Goal: Use online tool/utility: Utilize a website feature to perform a specific function

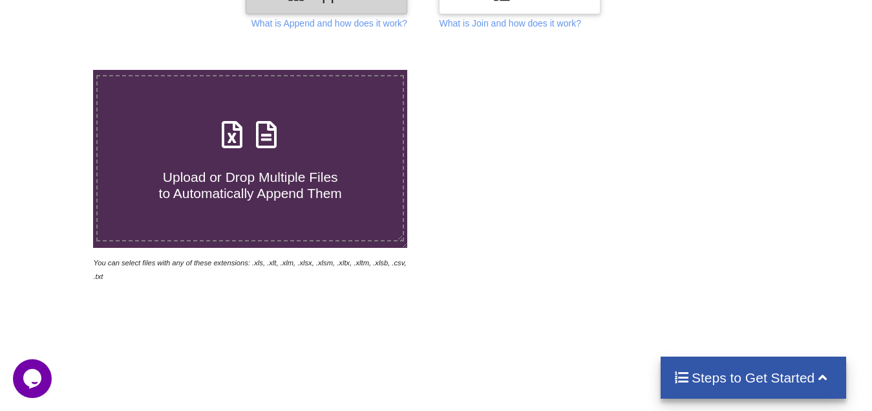
click at [227, 176] on span "Upload or Drop Multiple Files to Automatically Append Them" at bounding box center [250, 184] width 183 height 31
click at [58, 70] on input "Upload or Drop Multiple Files to Automatically Append Them" at bounding box center [58, 70] width 0 height 0
type input "C:\fakepath\Copy - 13, Technical Analysis Scanner(1).xlsx"
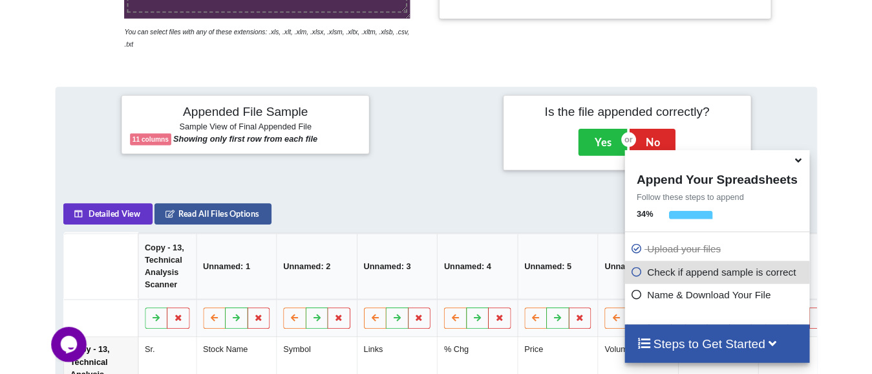
scroll to position [244, 0]
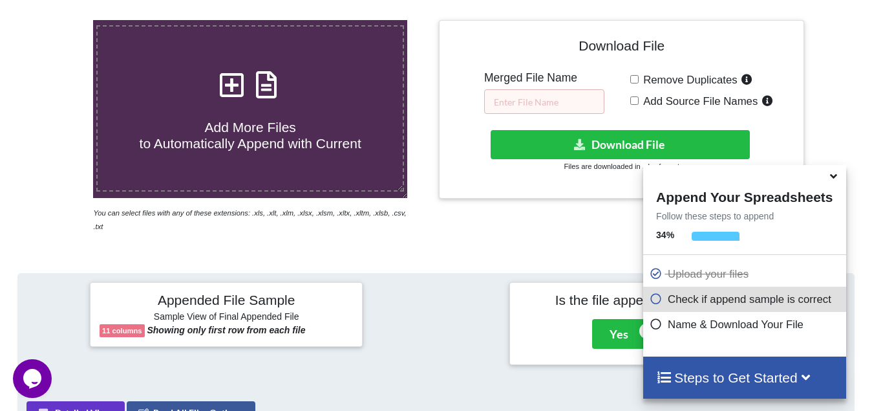
click at [837, 180] on icon at bounding box center [834, 174] width 14 height 12
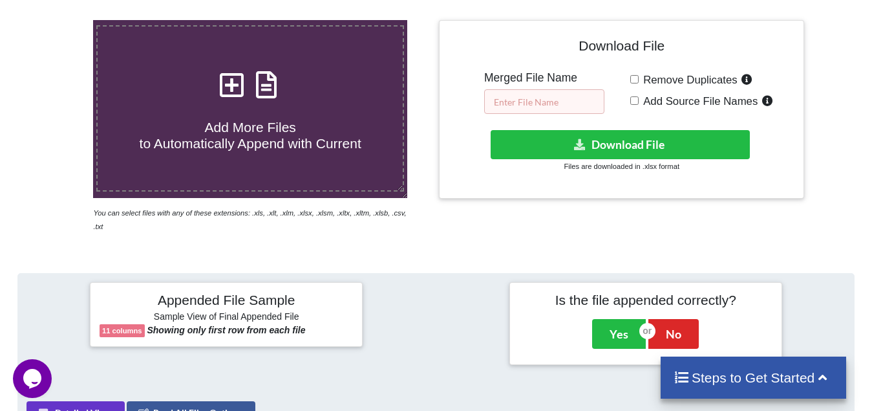
click at [515, 98] on input "text" at bounding box center [544, 101] width 120 height 25
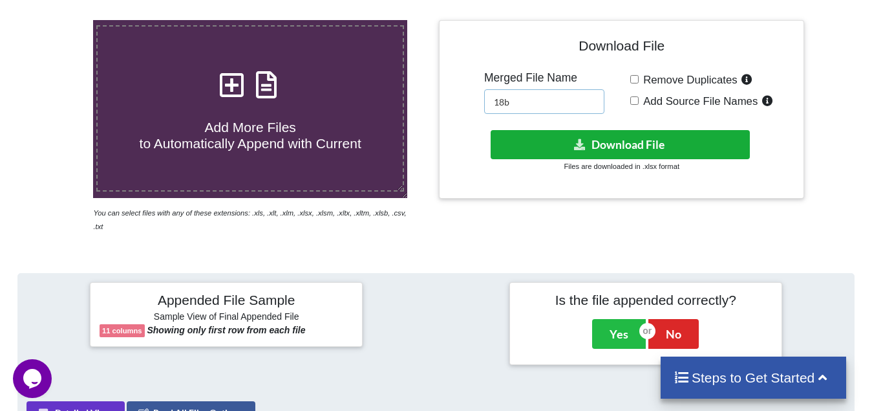
type input "18b"
click at [630, 148] on button "Download File" at bounding box center [620, 144] width 259 height 29
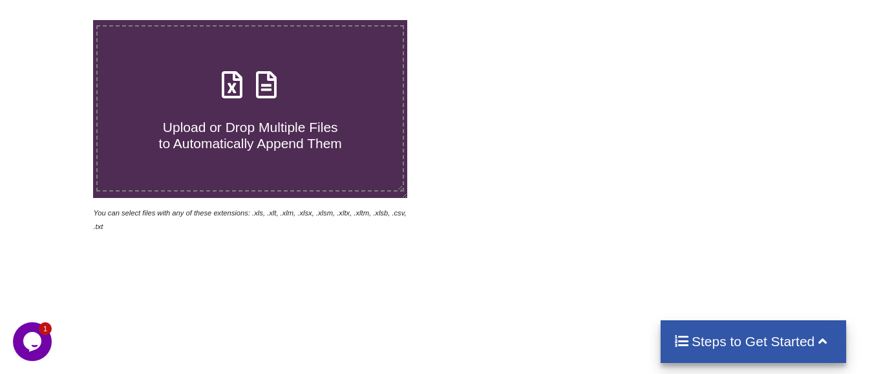
click at [248, 120] on span "Upload or Drop Multiple Files to Automatically Append Them" at bounding box center [250, 135] width 183 height 31
click at [58, 20] on input "Upload or Drop Multiple Files to Automatically Append Them" at bounding box center [58, 20] width 0 height 0
type input "C:\fakepath\entry 1 HR BRK, Technical Analysis Scanner-12 13.xlsx"
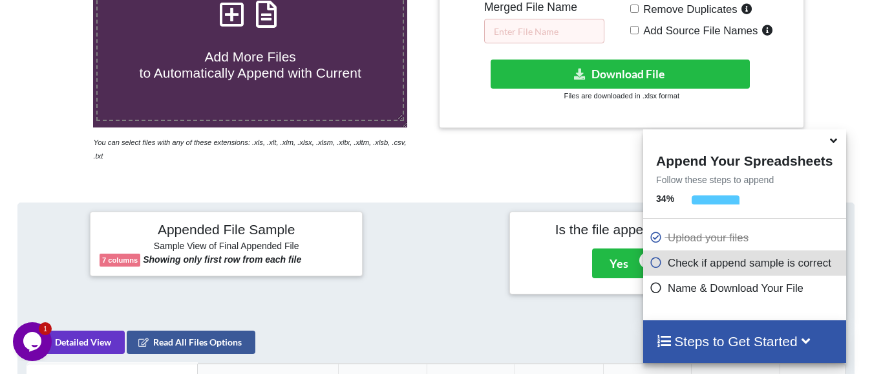
scroll to position [308, 0]
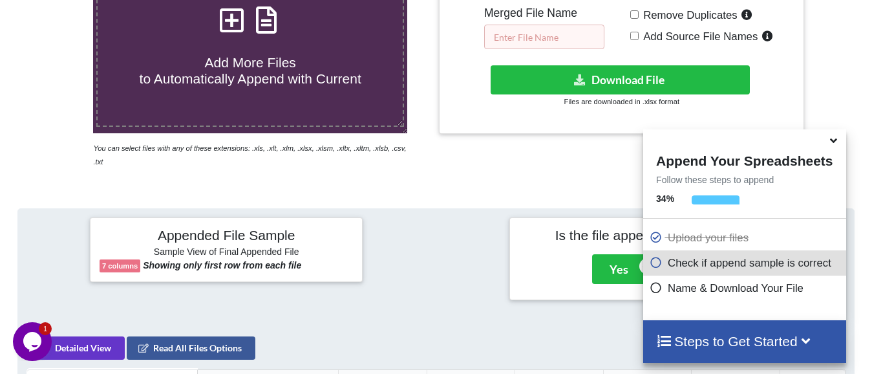
click at [558, 33] on input "text" at bounding box center [544, 37] width 120 height 25
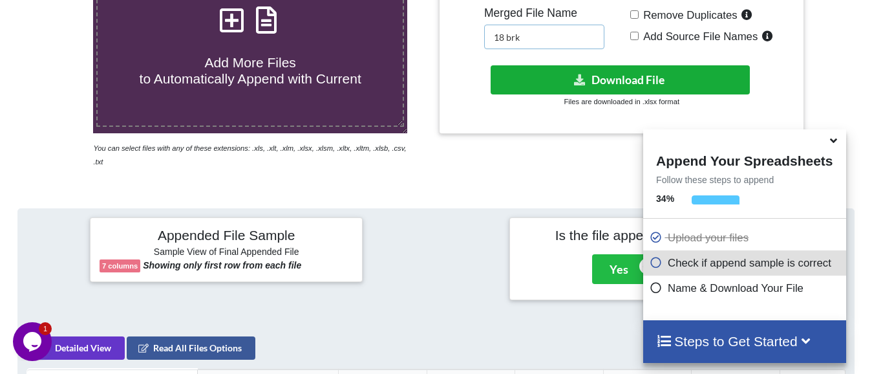
type input "18 brk"
click at [598, 75] on button "Download File" at bounding box center [620, 79] width 259 height 29
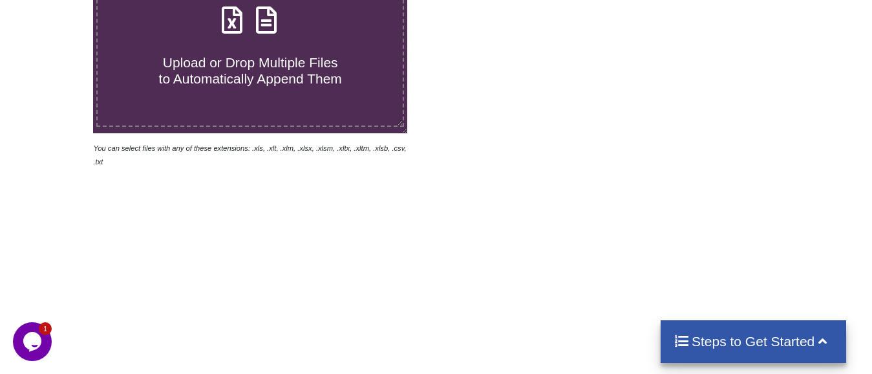
click at [247, 61] on span "Upload or Drop Multiple Files to Automatically Append Them" at bounding box center [250, 70] width 183 height 31
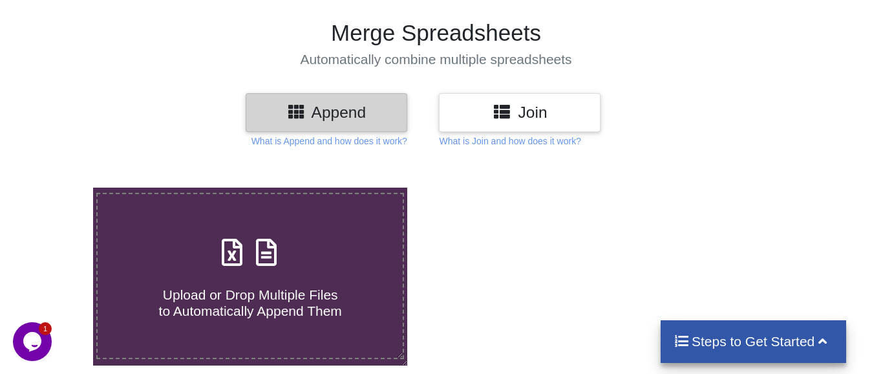
type input "C:\fakepath\10 low from high for 15 mins price action, Technical Analysis Scann…"
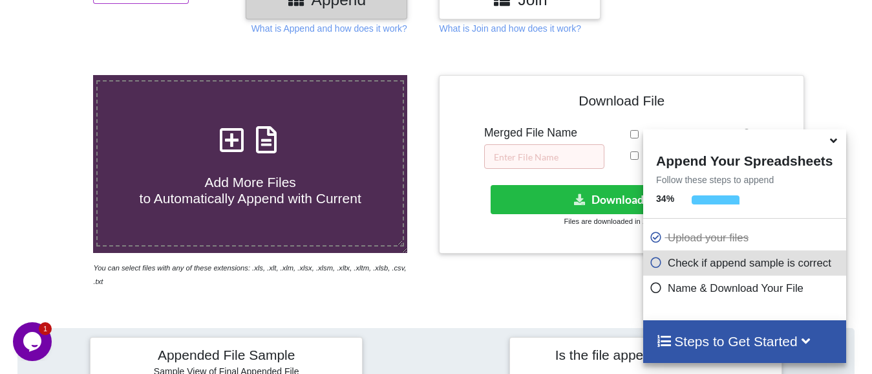
scroll to position [194, 0]
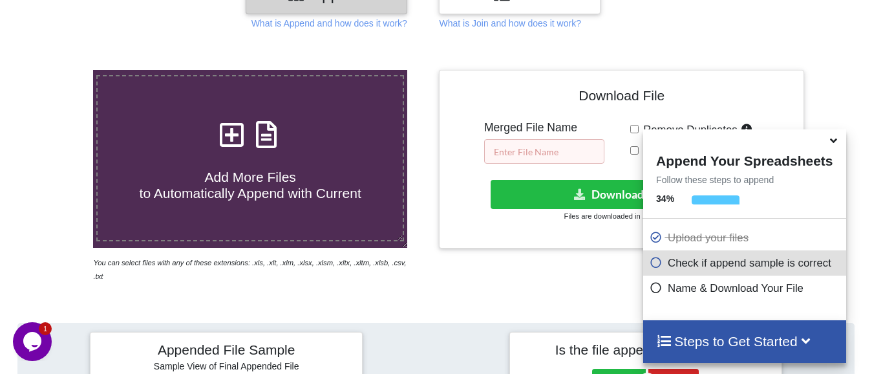
click at [535, 149] on input "text" at bounding box center [544, 151] width 120 height 25
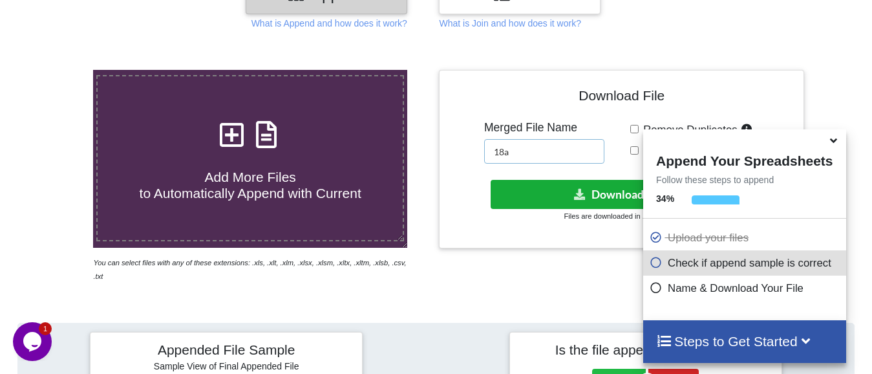
type input "18a"
click at [568, 193] on button "Download File" at bounding box center [620, 194] width 259 height 29
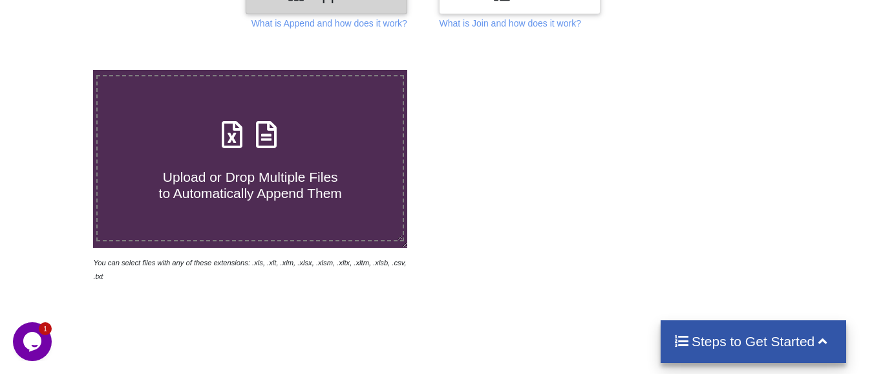
click at [229, 180] on span "Upload or Drop Multiple Files to Automatically Append Them" at bounding box center [250, 184] width 183 height 31
click at [58, 70] on input "Upload or Drop Multiple Files to Automatically Append Them" at bounding box center [58, 70] width 0 height 0
type input "C:\fakepath\3 days Ins break, Technical Analysis Scanner.xlsx"
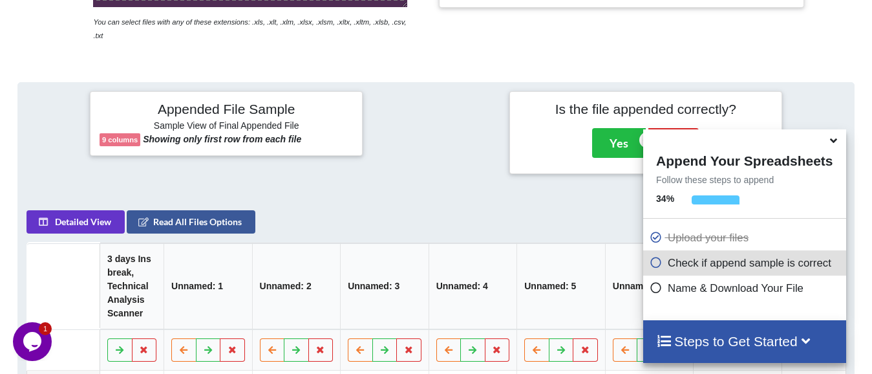
scroll to position [308, 0]
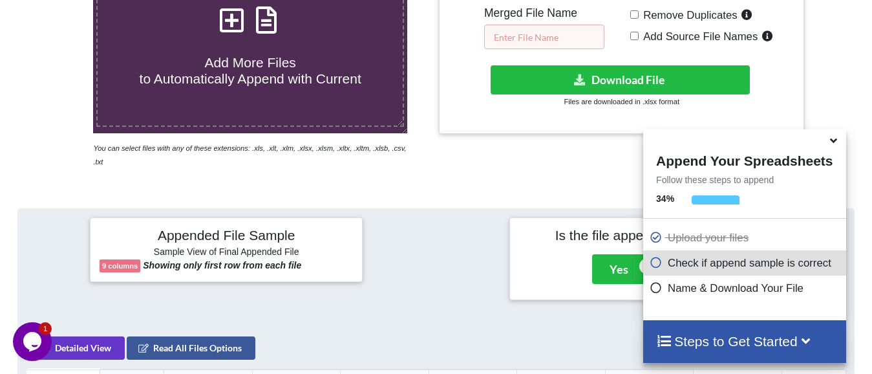
click at [574, 32] on input "text" at bounding box center [544, 37] width 120 height 25
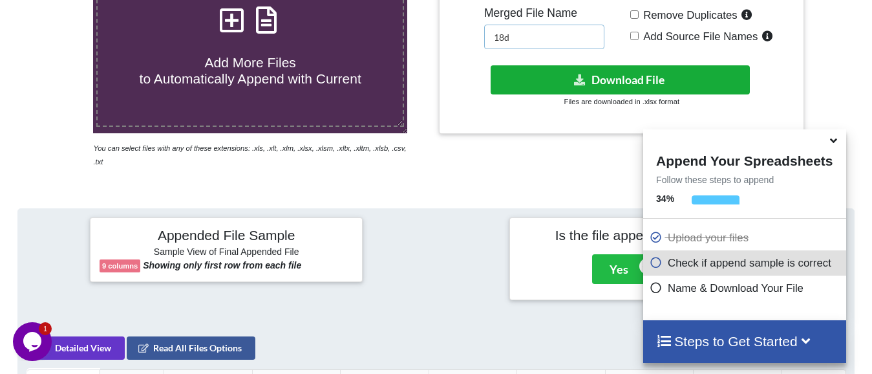
type input "18d"
click at [635, 77] on button "Download File" at bounding box center [620, 79] width 259 height 29
